Goal: Find specific page/section: Find specific page/section

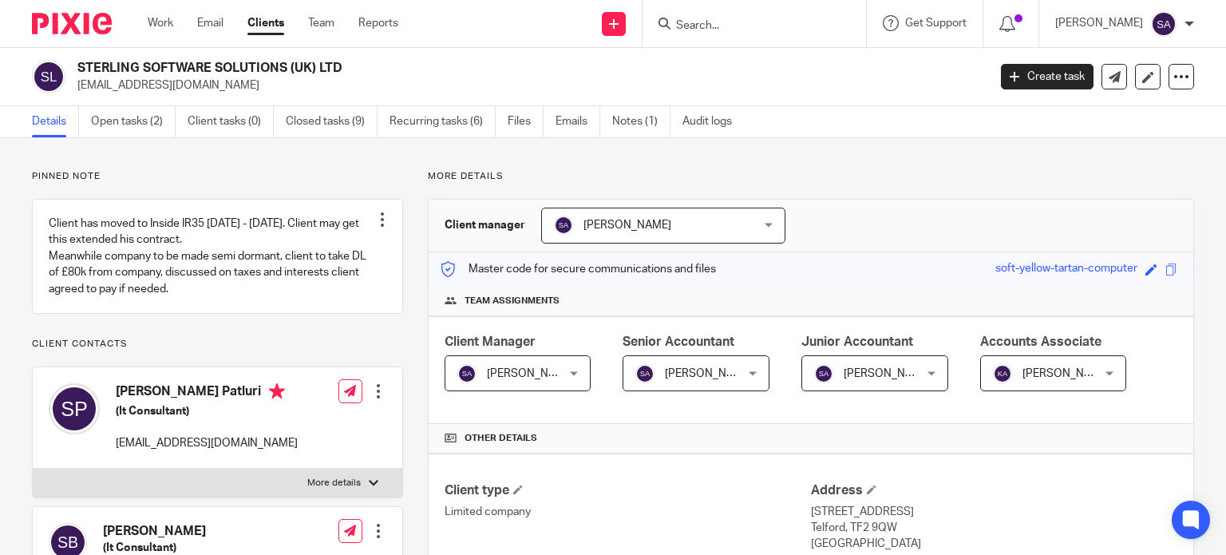
click at [746, 19] on input "Search" at bounding box center [747, 26] width 144 height 14
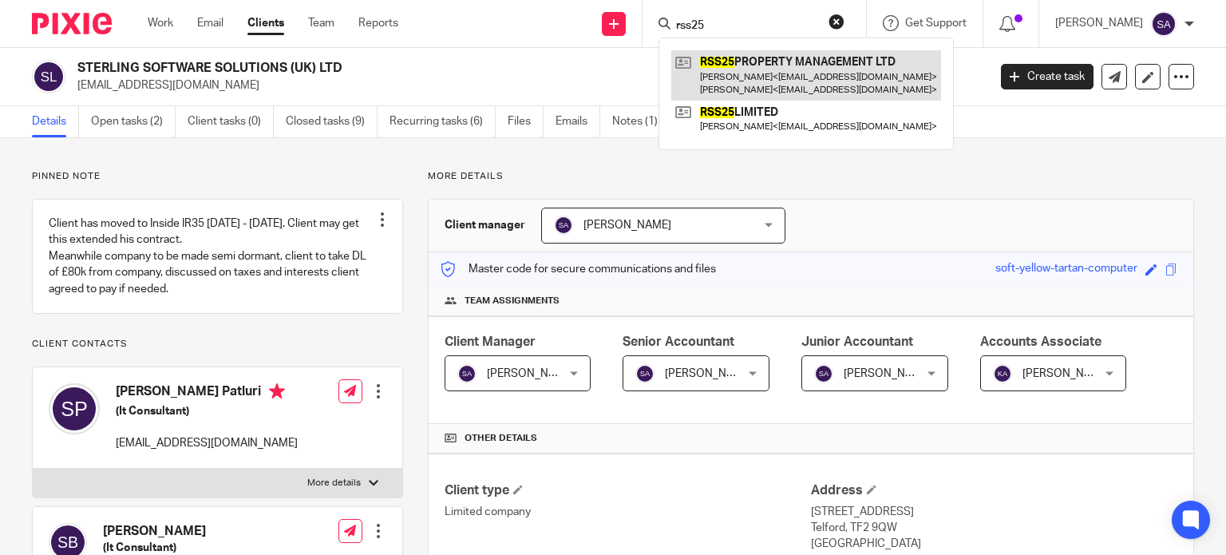
type input "rss25"
click at [761, 57] on link at bounding box center [806, 74] width 270 height 49
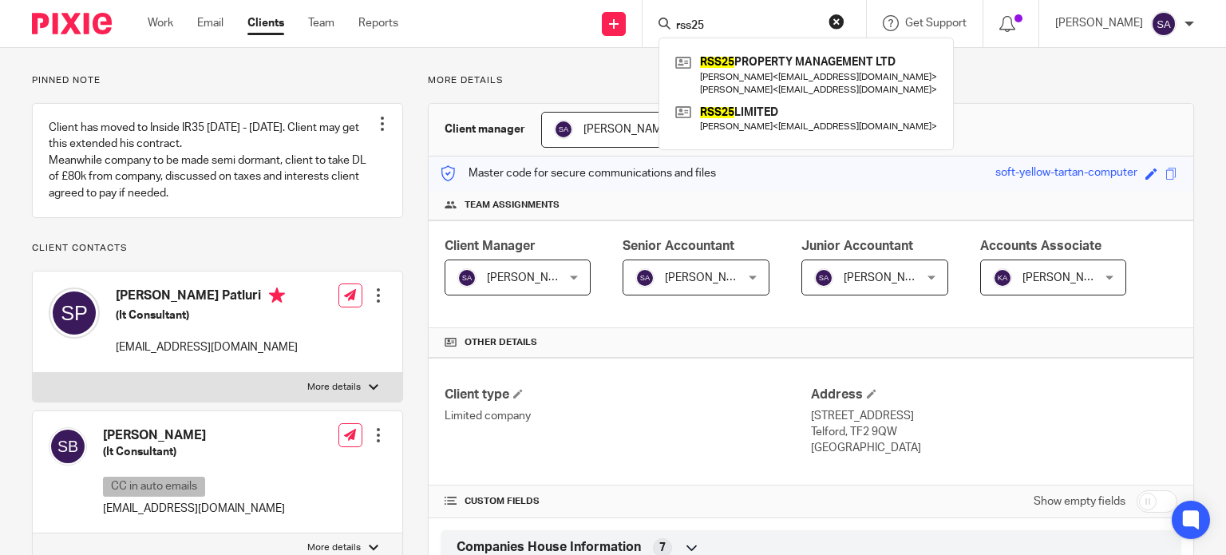
scroll to position [109, 0]
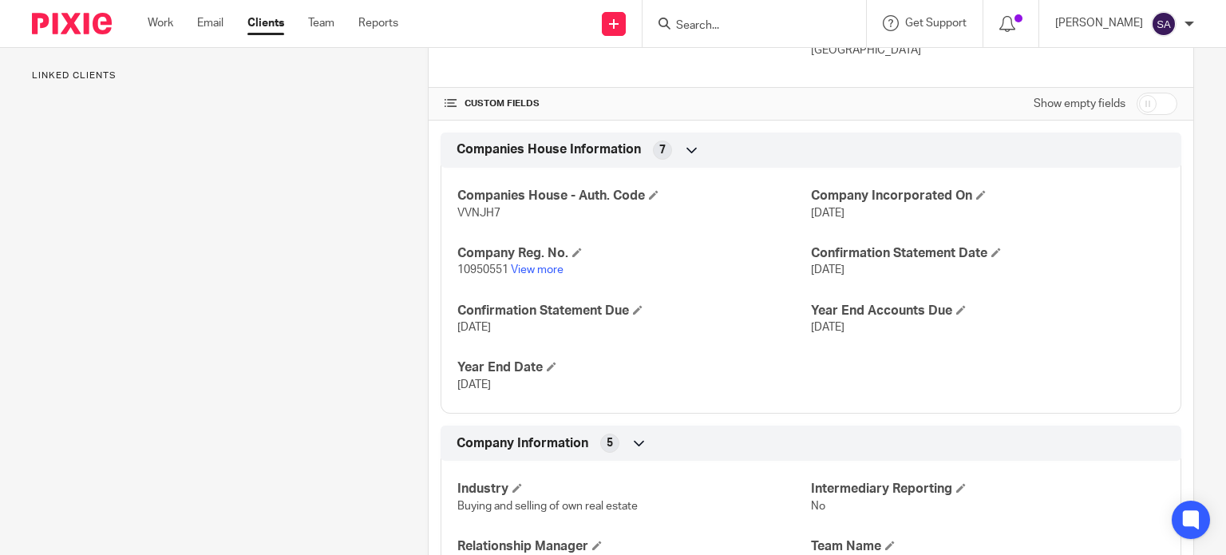
scroll to position [495, 0]
click at [524, 268] on link "View more" at bounding box center [537, 268] width 53 height 11
